Goal: Task Accomplishment & Management: Complete application form

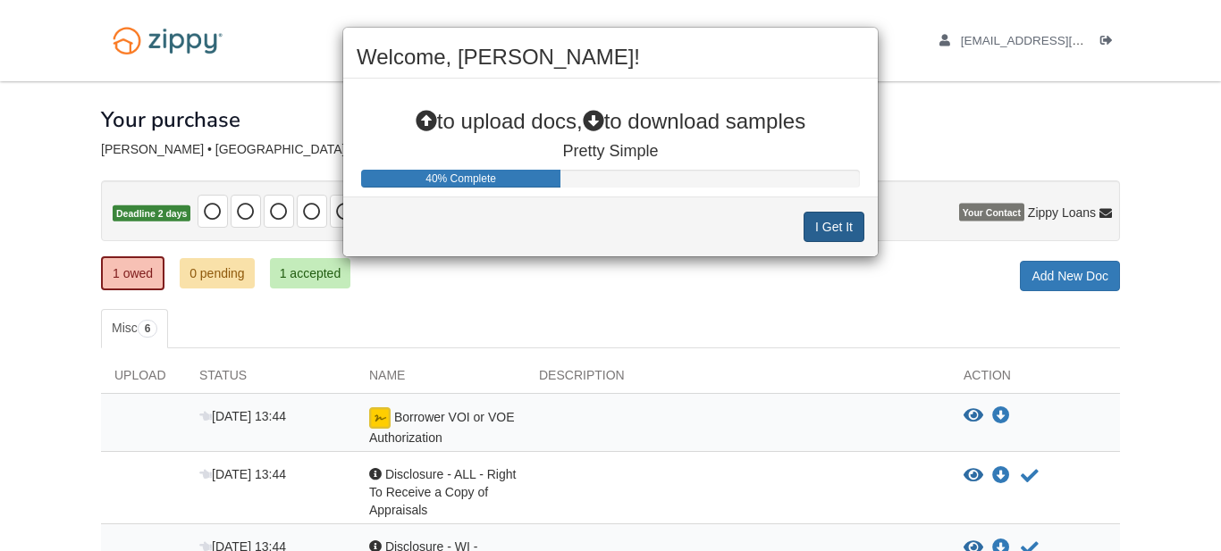
click at [812, 221] on button "I Get It" at bounding box center [833, 227] width 61 height 30
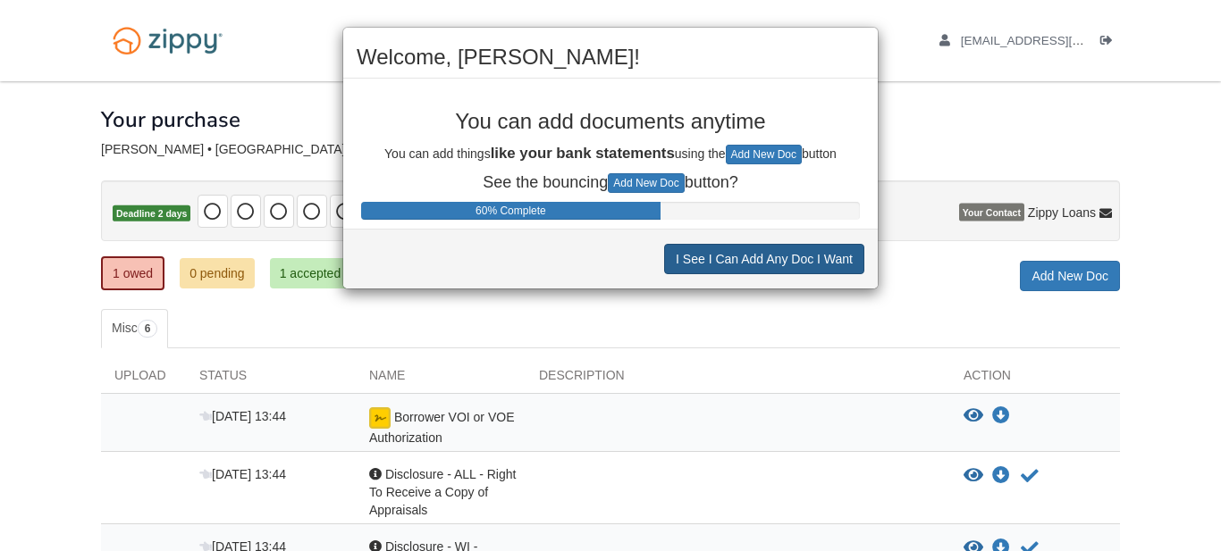
click at [808, 257] on button "I See I Can Add Any Doc I Want" at bounding box center [764, 259] width 200 height 30
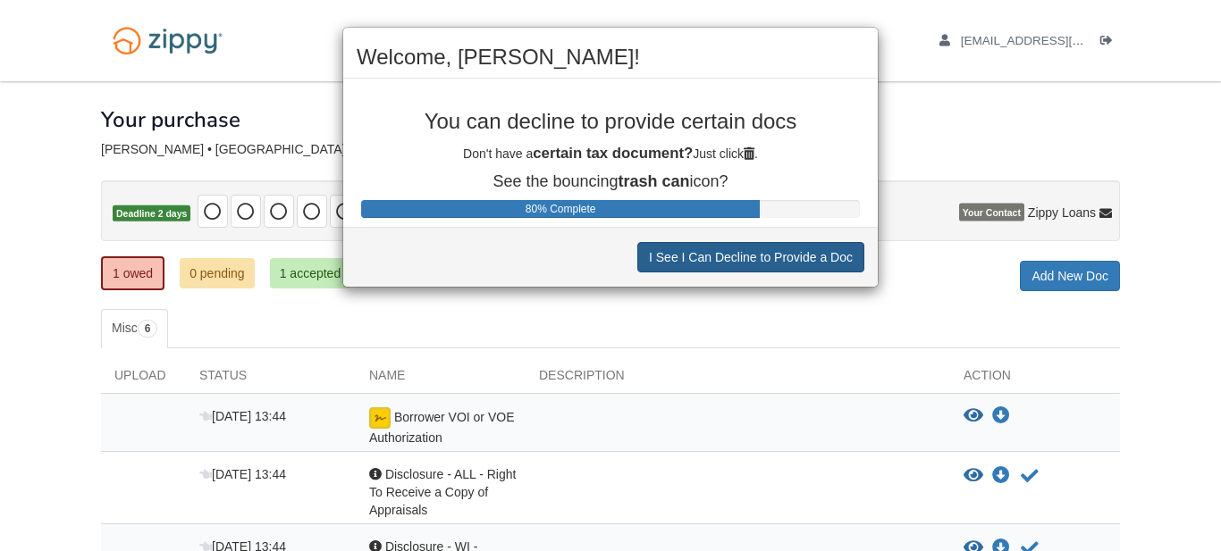
click at [808, 262] on button "I See I Can Decline to Provide a Doc" at bounding box center [750, 257] width 227 height 30
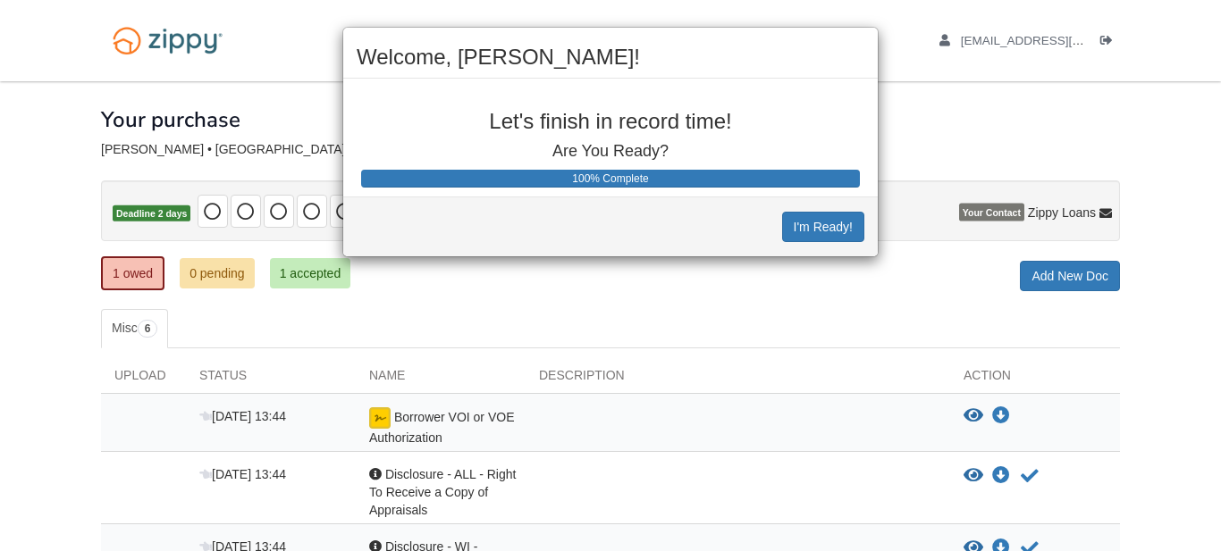
click at [810, 265] on div "Welcome, Sarah! Let's finish in record time! Are You Ready? 100% Complete I'm R…" at bounding box center [610, 275] width 1221 height 551
click at [818, 234] on button "I'm Ready!" at bounding box center [823, 227] width 82 height 30
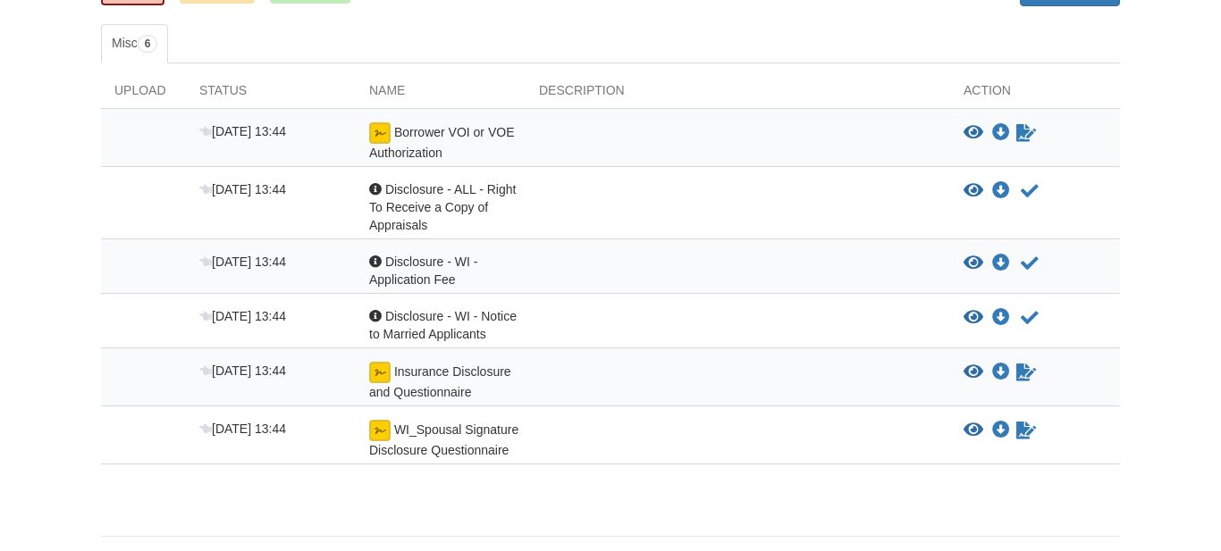
scroll to position [291, 0]
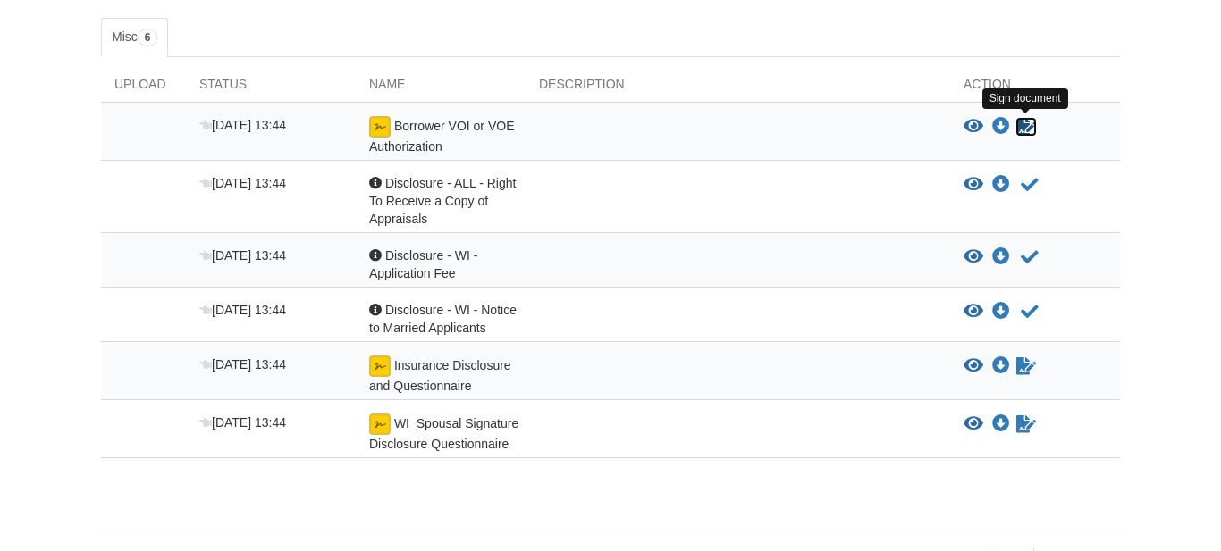
click at [1018, 126] on icon "Sign Form" at bounding box center [1026, 127] width 20 height 18
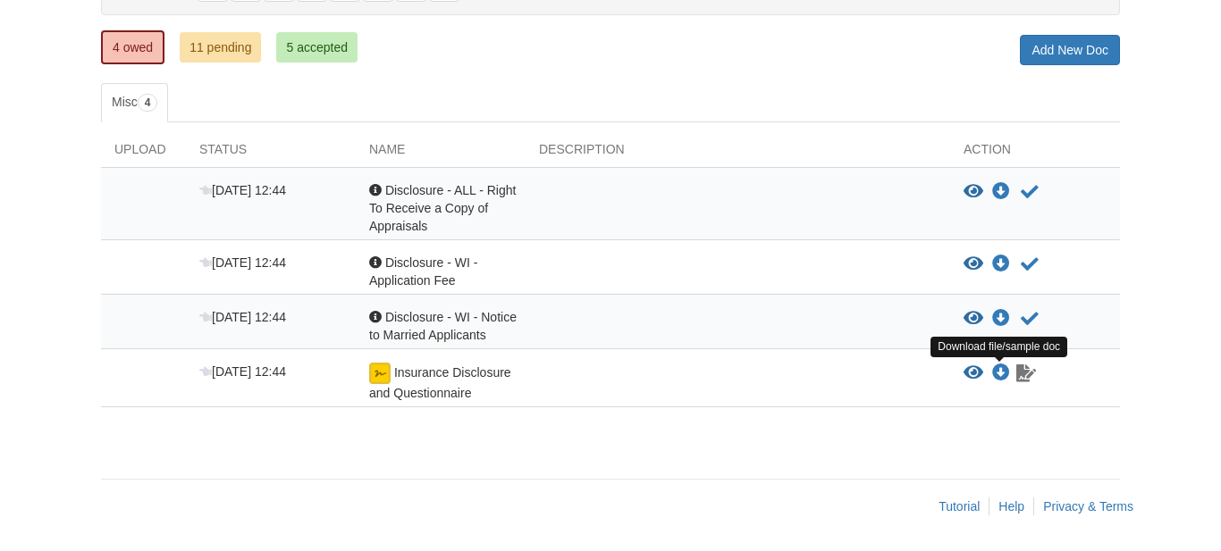
scroll to position [226, 0]
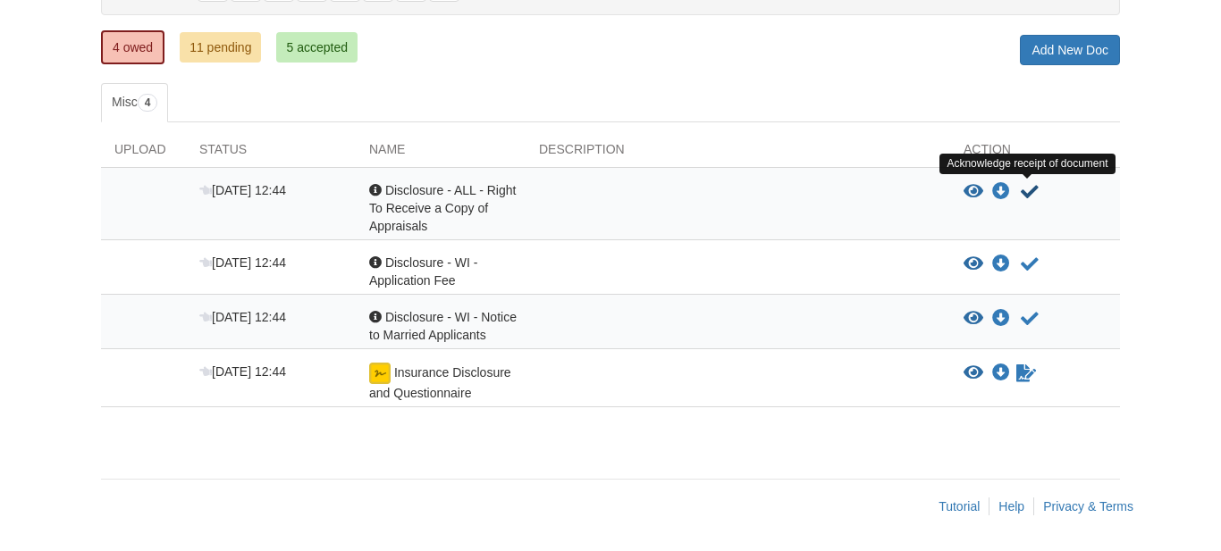
click at [1031, 189] on icon "Acknowledge receipt of document" at bounding box center [1029, 192] width 18 height 18
